Goal: Task Accomplishment & Management: Manage account settings

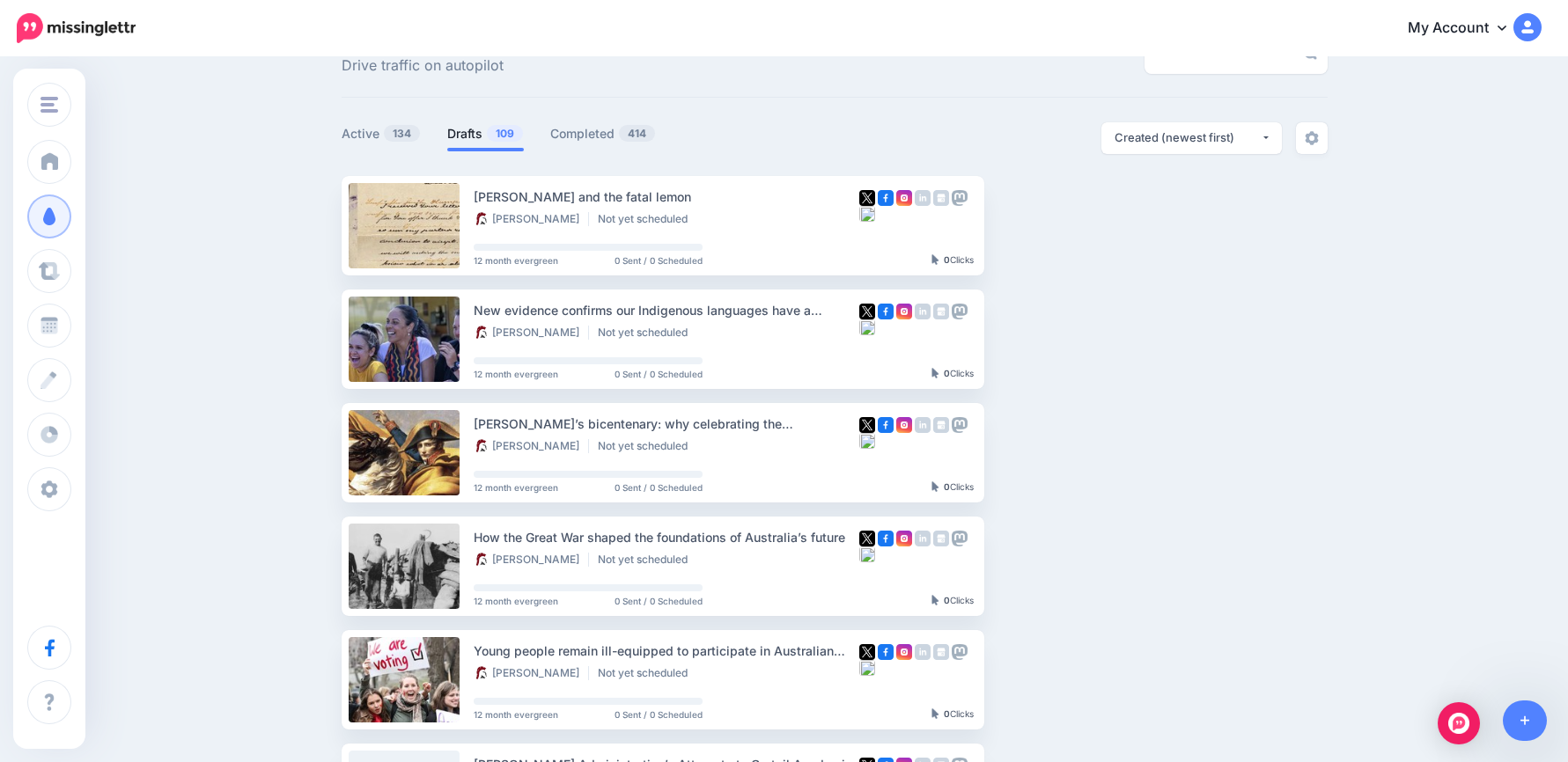
scroll to position [176, 0]
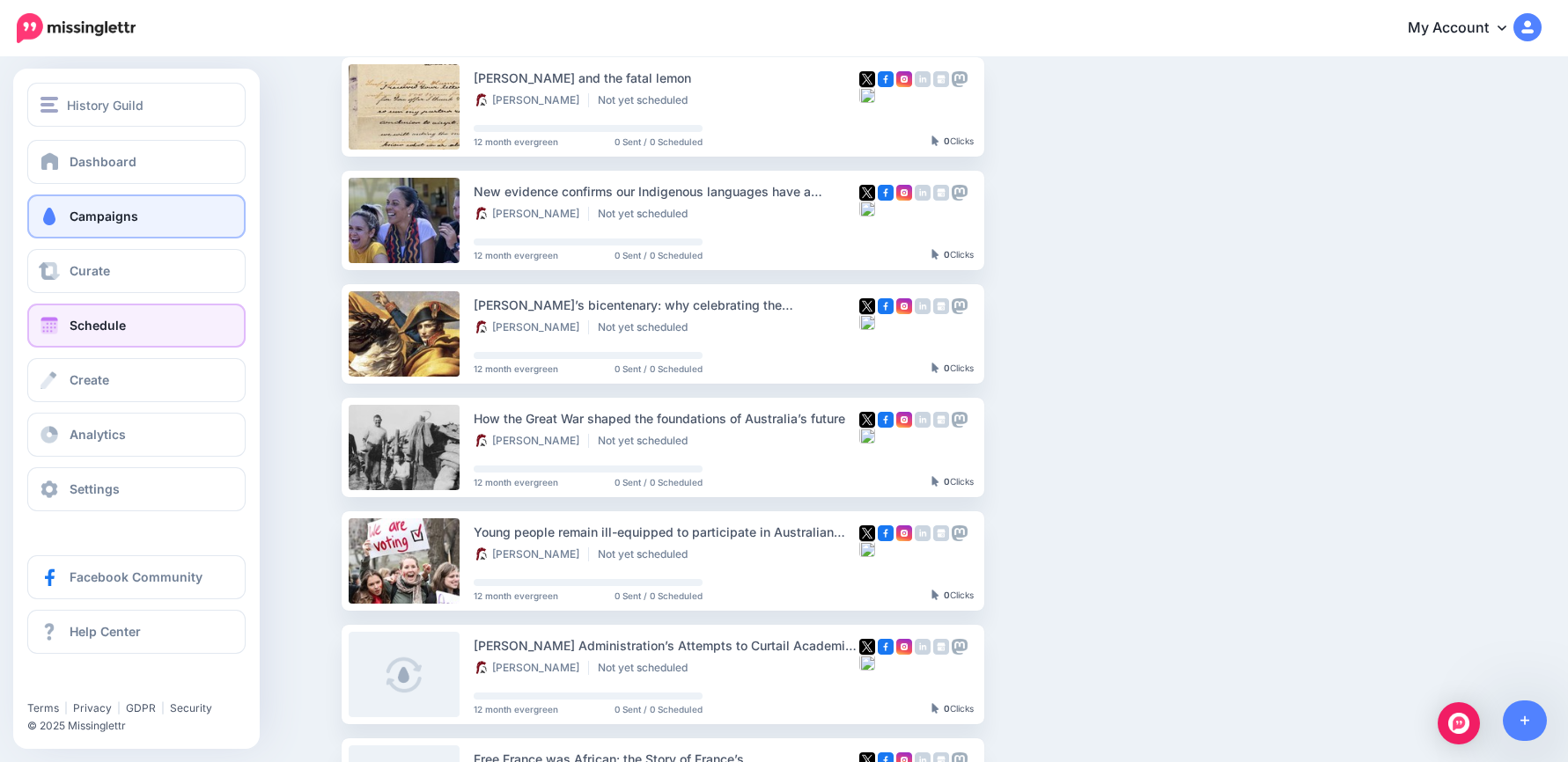
click at [149, 335] on link "Schedule" at bounding box center [136, 325] width 218 height 44
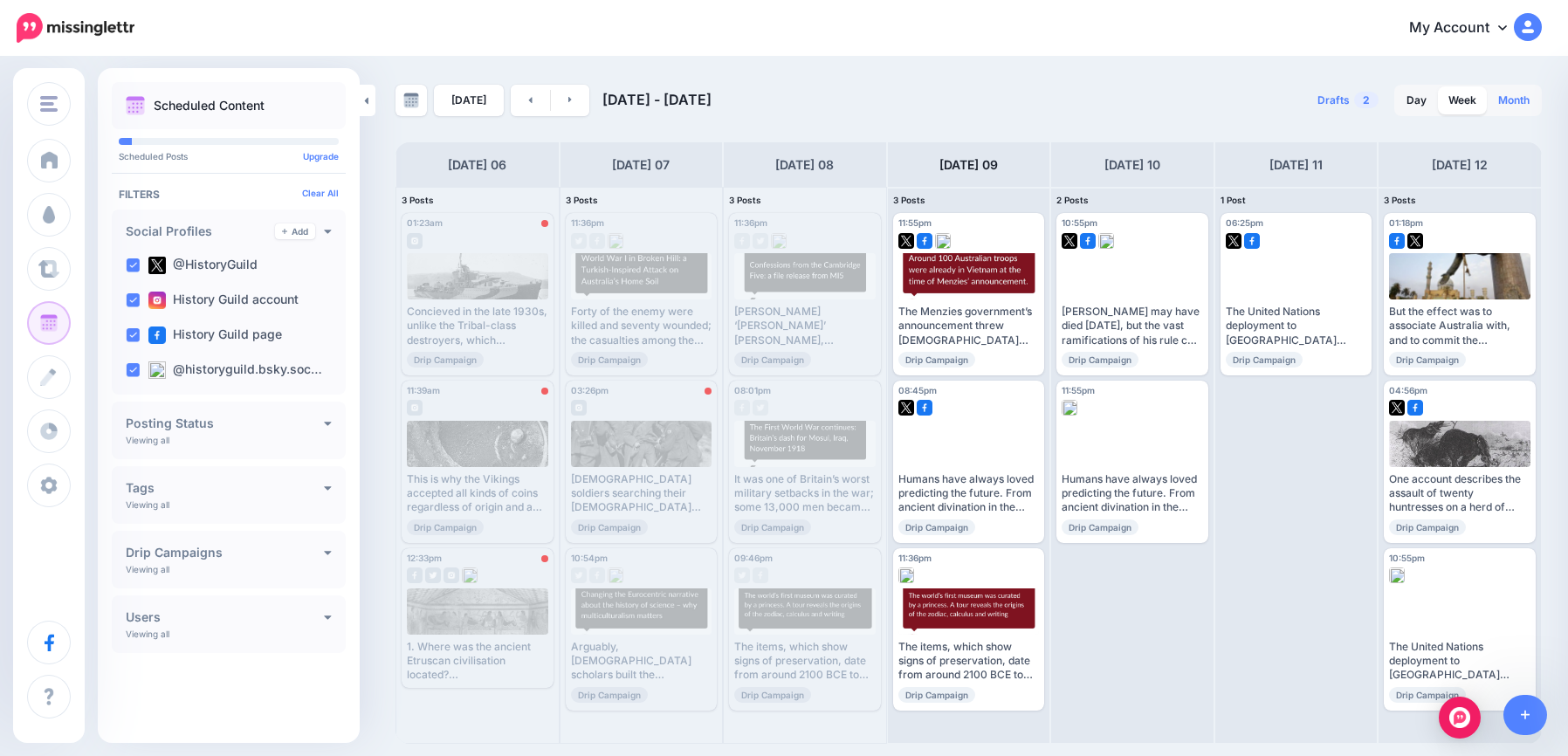
click at [1516, 100] on link "Month" at bounding box center [1513, 101] width 52 height 28
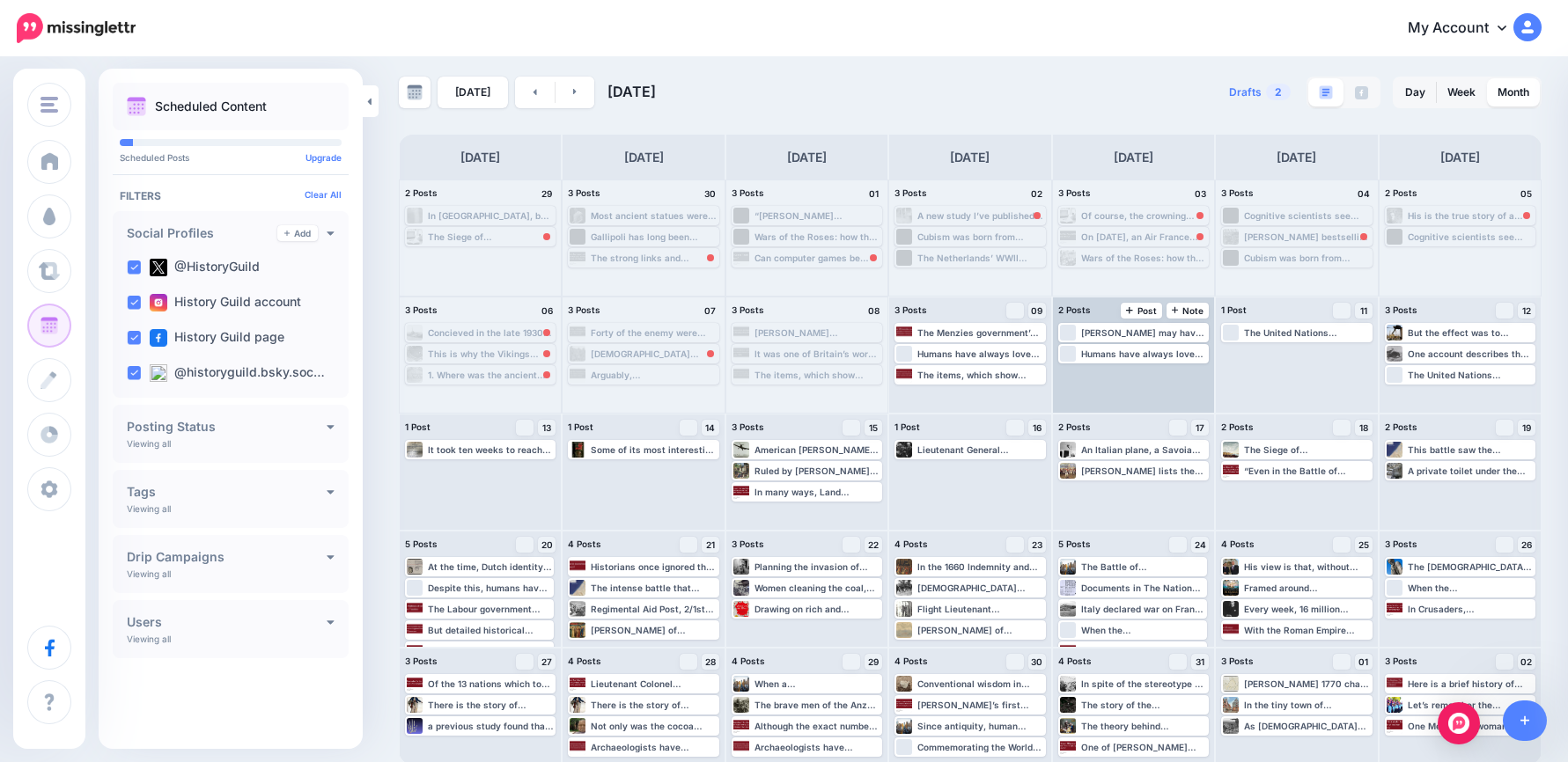
scroll to position [12, 0]
